Goal: Task Accomplishment & Management: Manage account settings

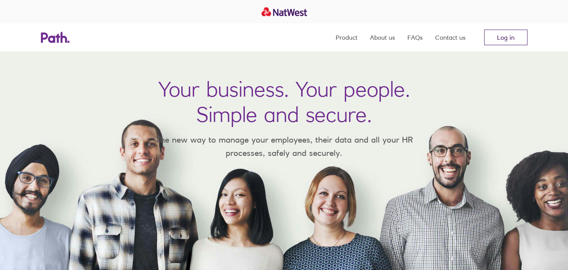
click at [517, 38] on link "Log in" at bounding box center [505, 38] width 43 height 16
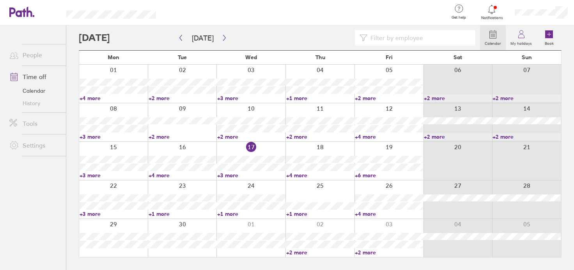
click at [39, 78] on link "Time off" at bounding box center [34, 77] width 63 height 16
click at [36, 54] on link "People" at bounding box center [34, 55] width 63 height 16
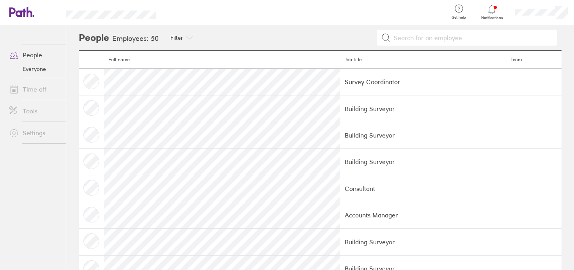
click at [95, 80] on td at bounding box center [91, 82] width 25 height 27
click at [340, 84] on td "Survey Coordinator" at bounding box center [423, 82] width 166 height 27
click at [37, 89] on link "Time off" at bounding box center [34, 89] width 63 height 16
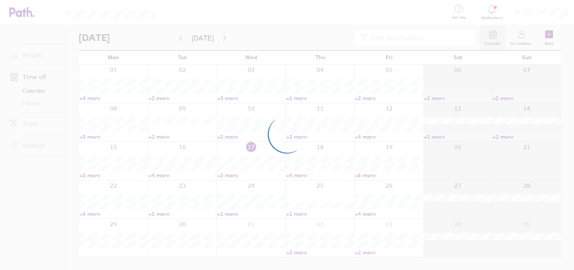
click at [520, 44] on div at bounding box center [287, 135] width 574 height 270
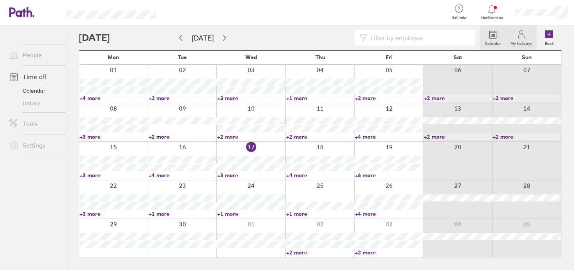
click at [523, 39] on label "My holidays" at bounding box center [521, 42] width 31 height 7
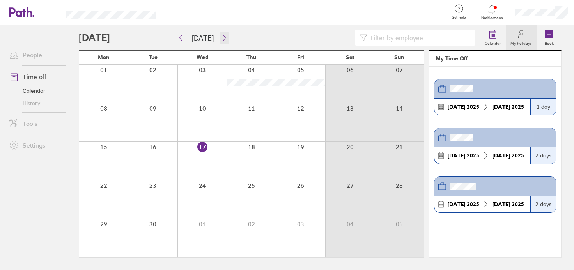
click at [221, 37] on icon "button" at bounding box center [224, 38] width 6 height 6
click at [304, 204] on div at bounding box center [300, 200] width 49 height 38
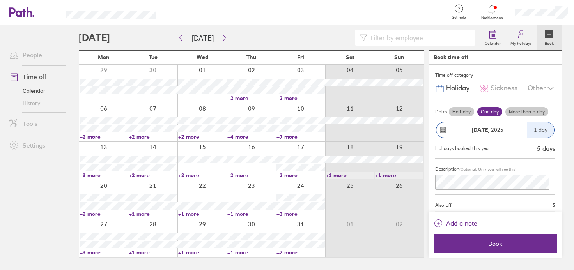
click at [458, 58] on div "Book time off" at bounding box center [451, 57] width 35 height 6
click at [549, 37] on icon at bounding box center [549, 34] width 8 height 8
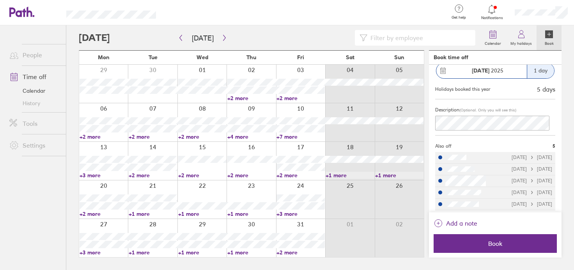
scroll to position [62, 0]
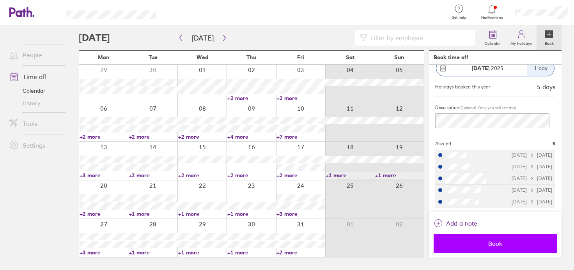
click at [500, 246] on span "Book" at bounding box center [495, 243] width 112 height 7
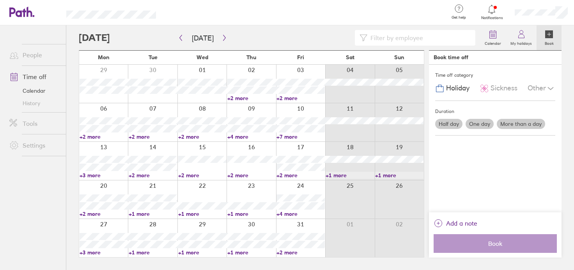
scroll to position [0, 0]
